Goal: Check status: Check status

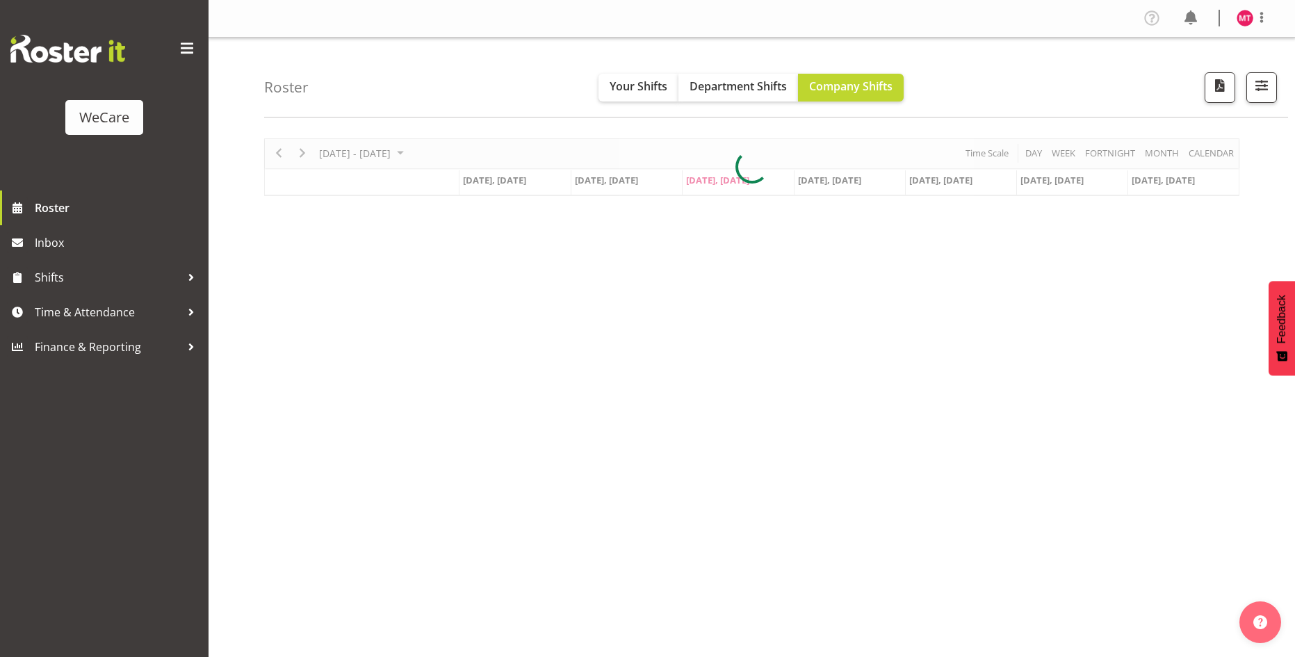
click at [666, 102] on div "Roster Your Shifts Department Shifts Company Shifts All Locations Clear Busines…" at bounding box center [776, 78] width 1024 height 80
click at [666, 95] on button "Your Shifts" at bounding box center [639, 88] width 80 height 28
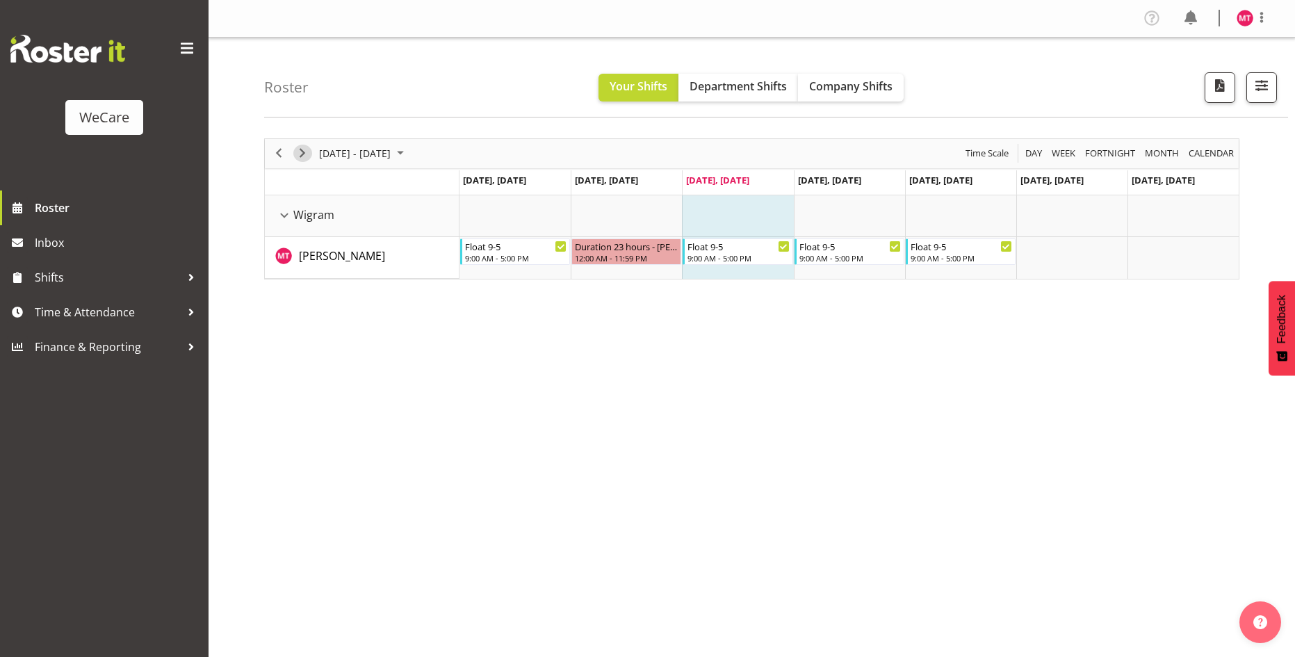
click at [304, 151] on span "Next" at bounding box center [302, 153] width 17 height 17
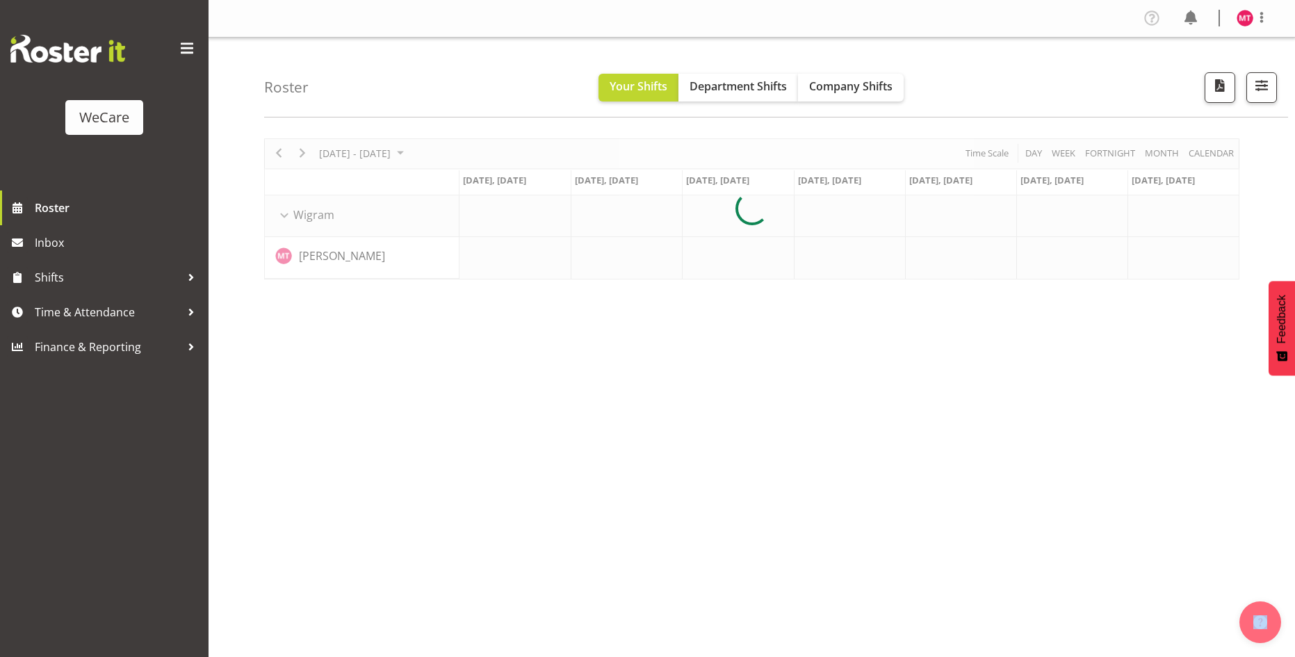
click at [303, 151] on div "[DATE] - [DATE] [DATE] Day Week Fortnight Month calendar Month Agenda Time Scal…" at bounding box center [752, 208] width 976 height 141
click at [303, 151] on div at bounding box center [752, 208] width 976 height 141
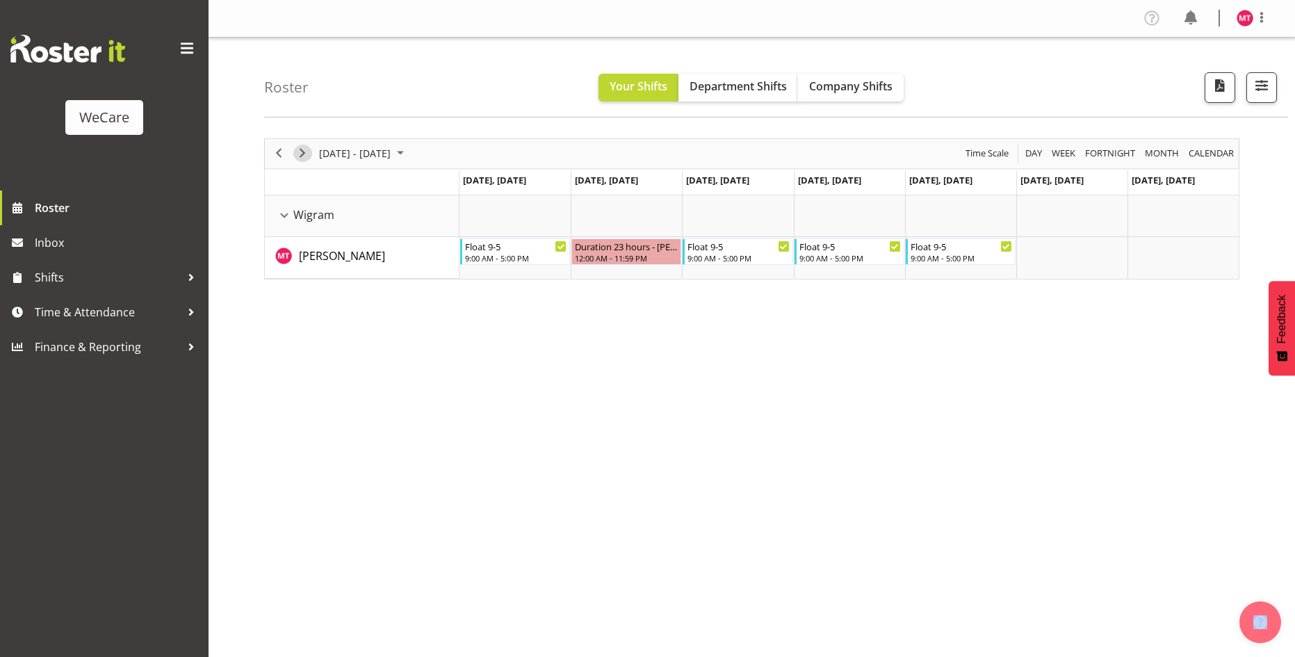
click at [301, 158] on span "Next" at bounding box center [302, 153] width 17 height 17
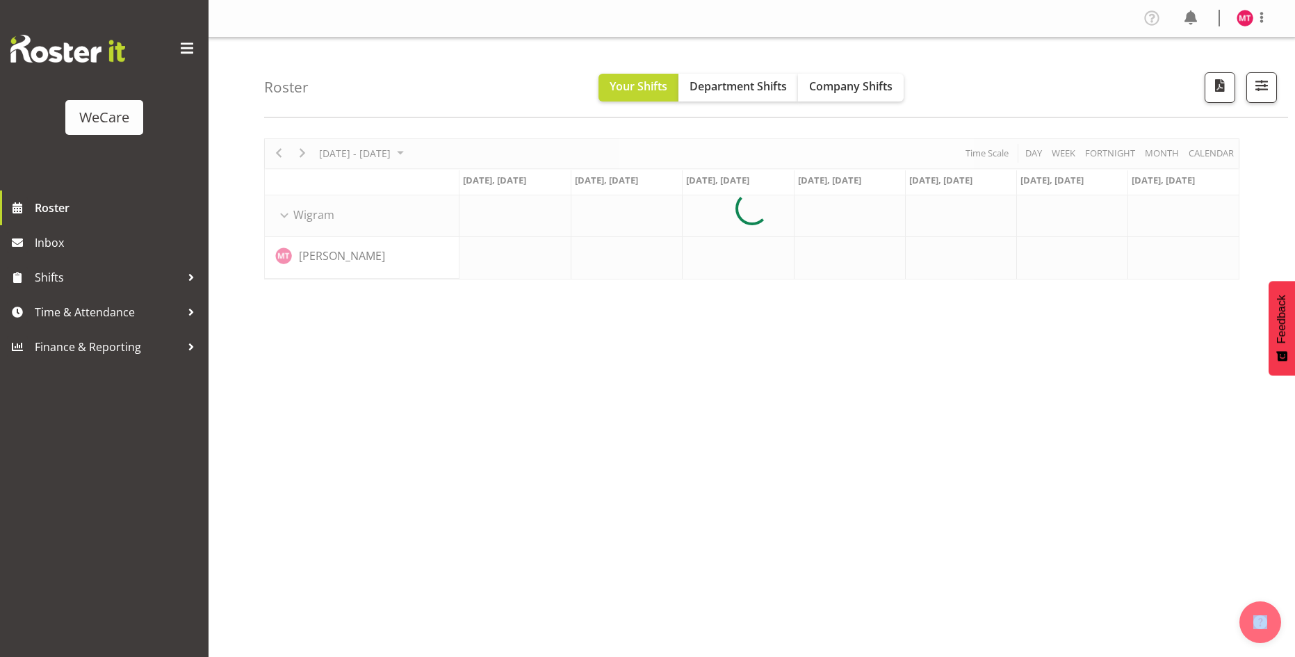
click at [301, 158] on div at bounding box center [752, 208] width 976 height 141
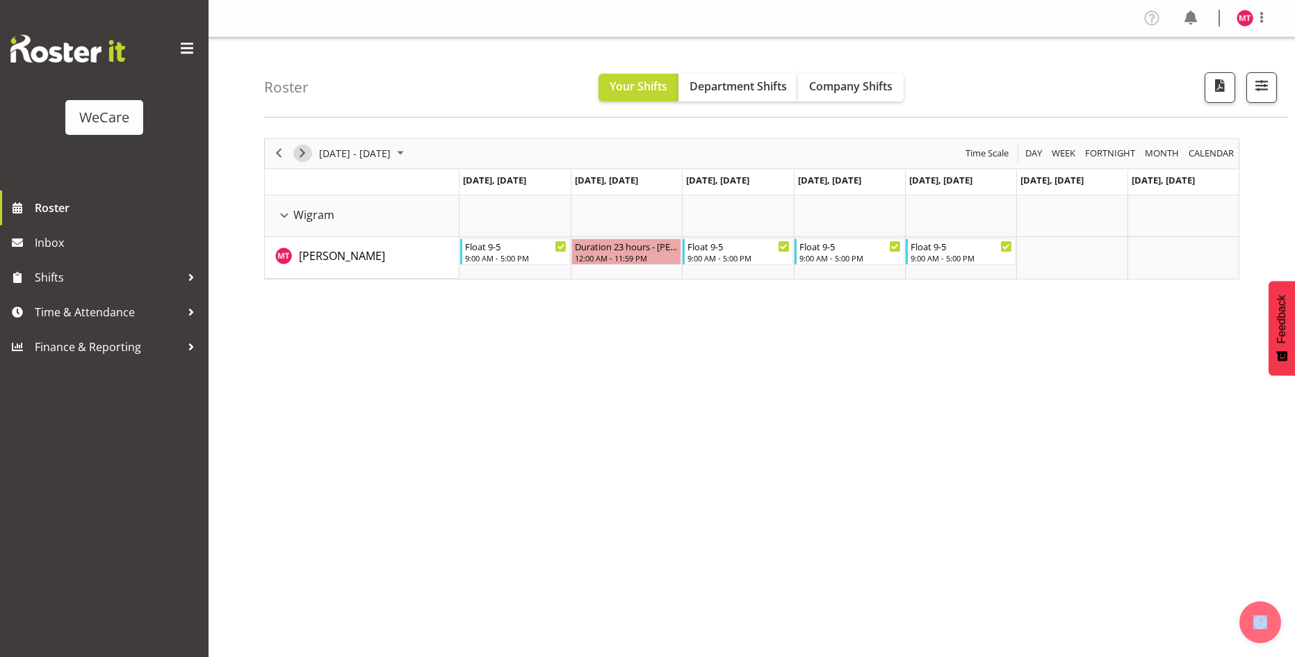
click at [303, 154] on span "Next" at bounding box center [302, 153] width 17 height 17
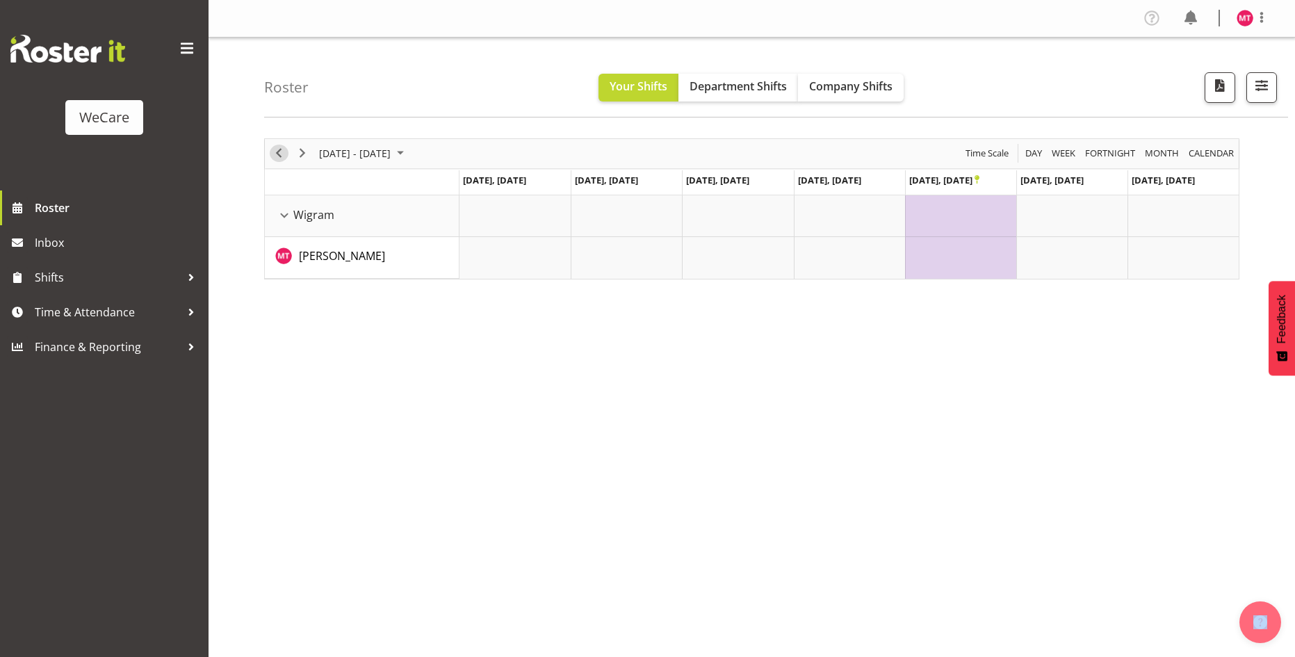
click at [282, 162] on div "previous period" at bounding box center [279, 153] width 24 height 29
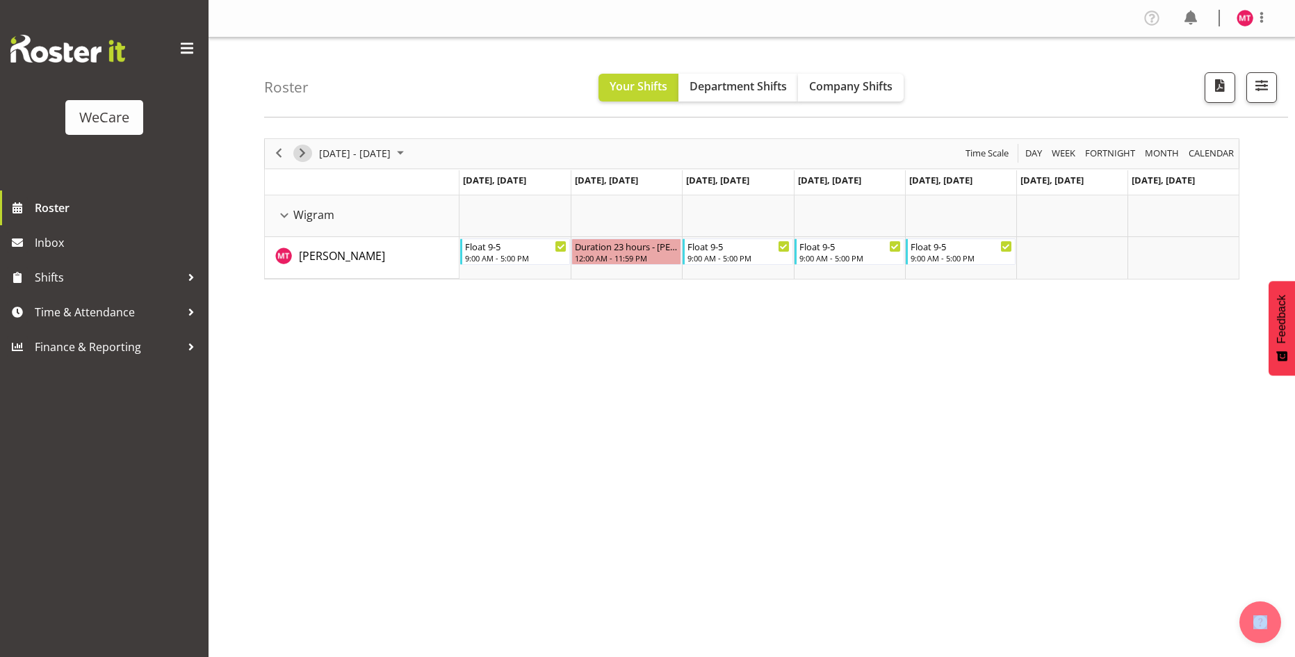
click at [305, 157] on span "Next" at bounding box center [302, 153] width 17 height 17
